Goal: Check status

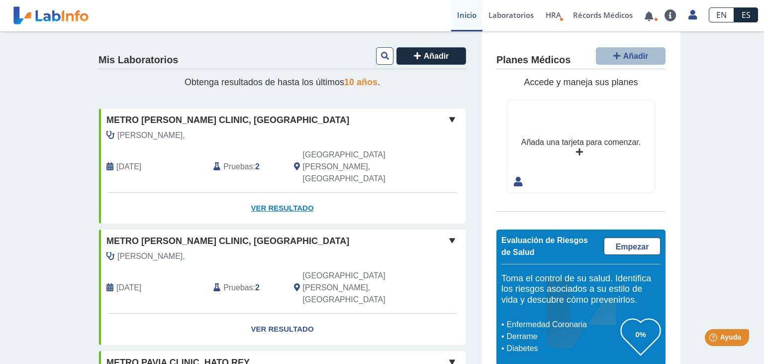
click at [286, 193] on link "Ver Resultado" at bounding box center [282, 208] width 367 height 31
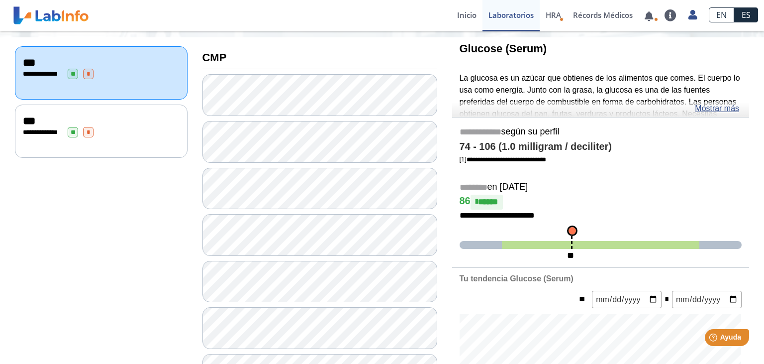
scroll to position [108, 0]
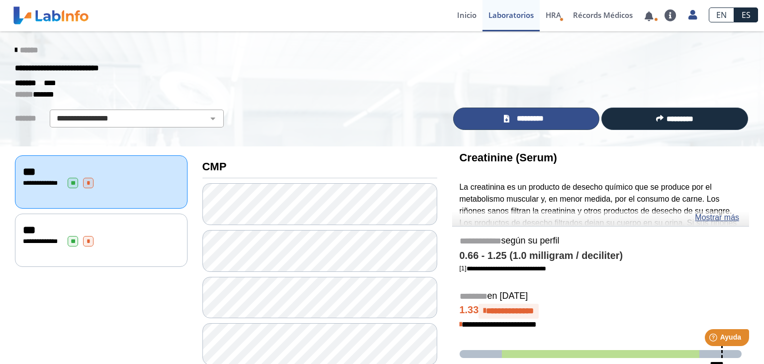
click at [547, 116] on span "*********" at bounding box center [531, 118] width 36 height 11
